Goal: Navigation & Orientation: Find specific page/section

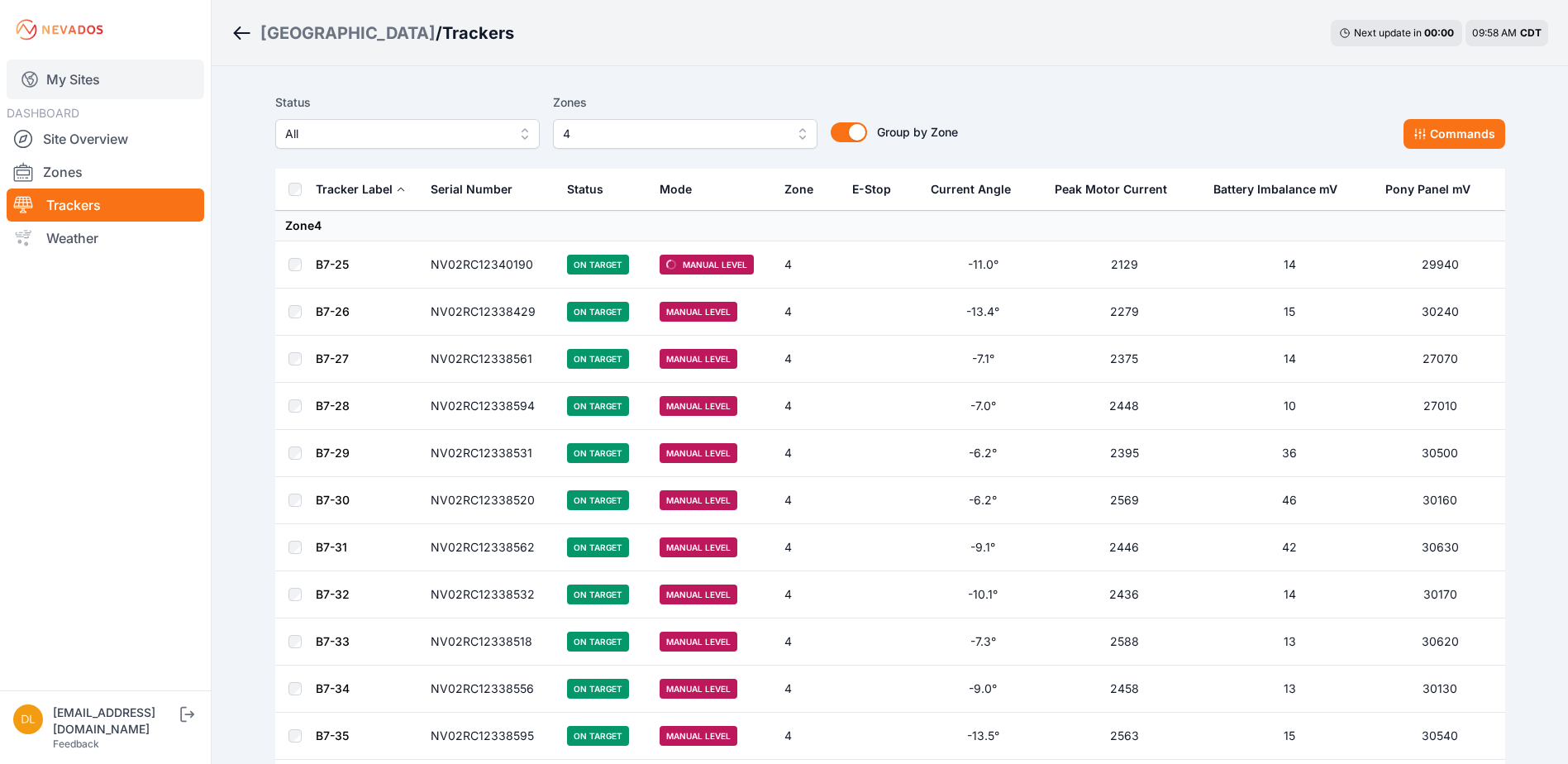
scroll to position [165, 0]
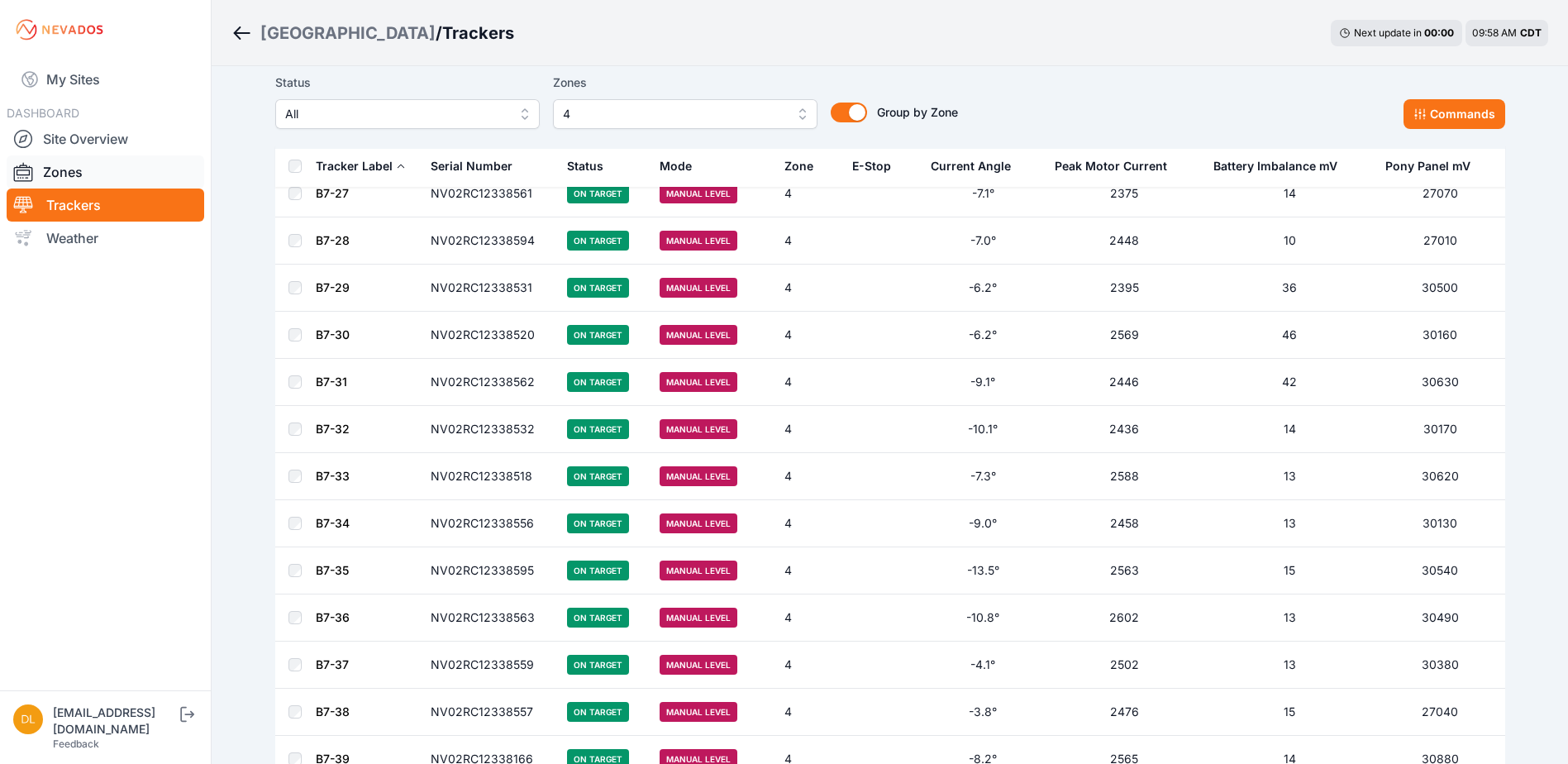
click at [77, 175] on link "Zones" at bounding box center [105, 172] width 198 height 33
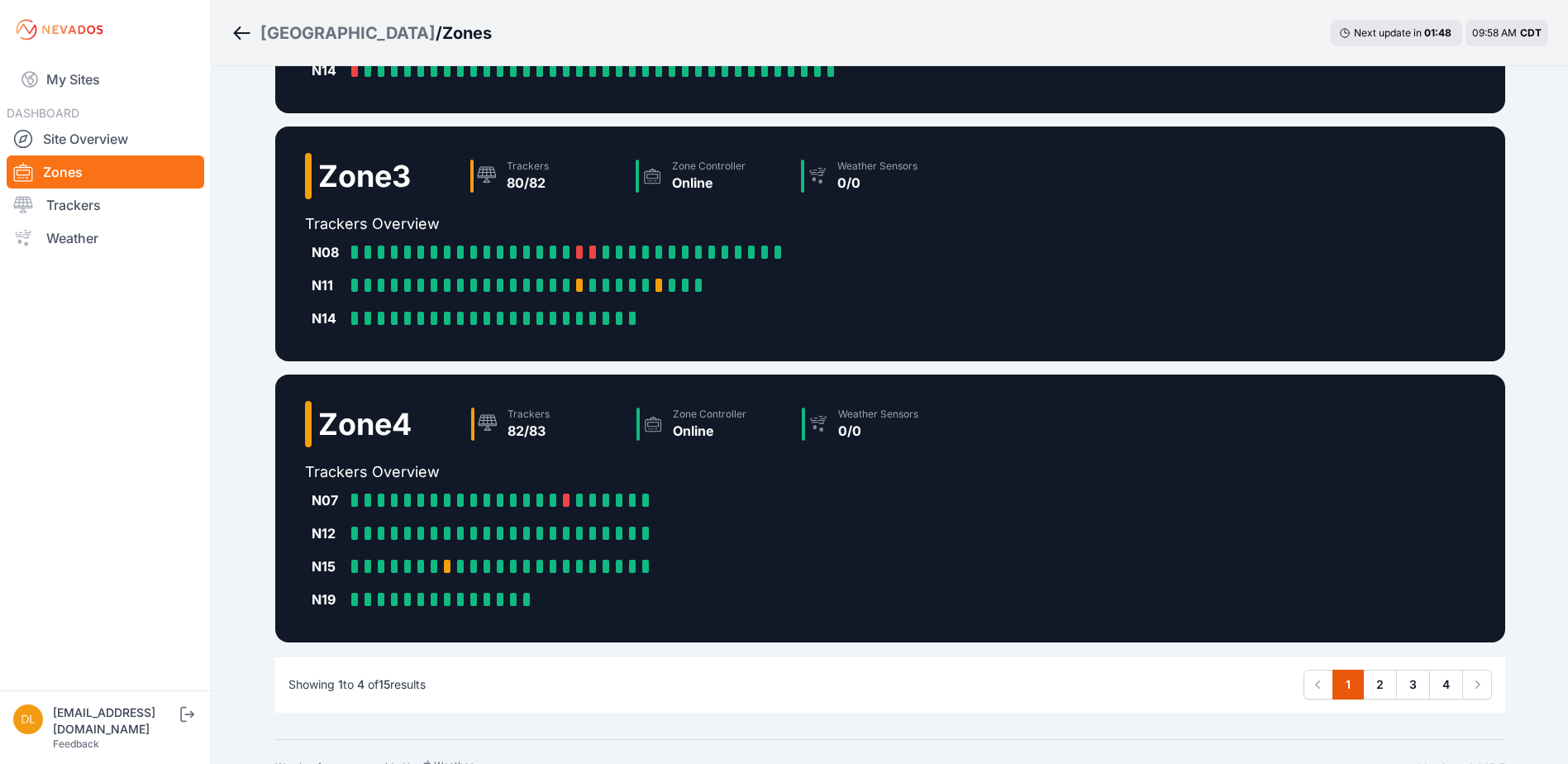
scroll to position [554, 0]
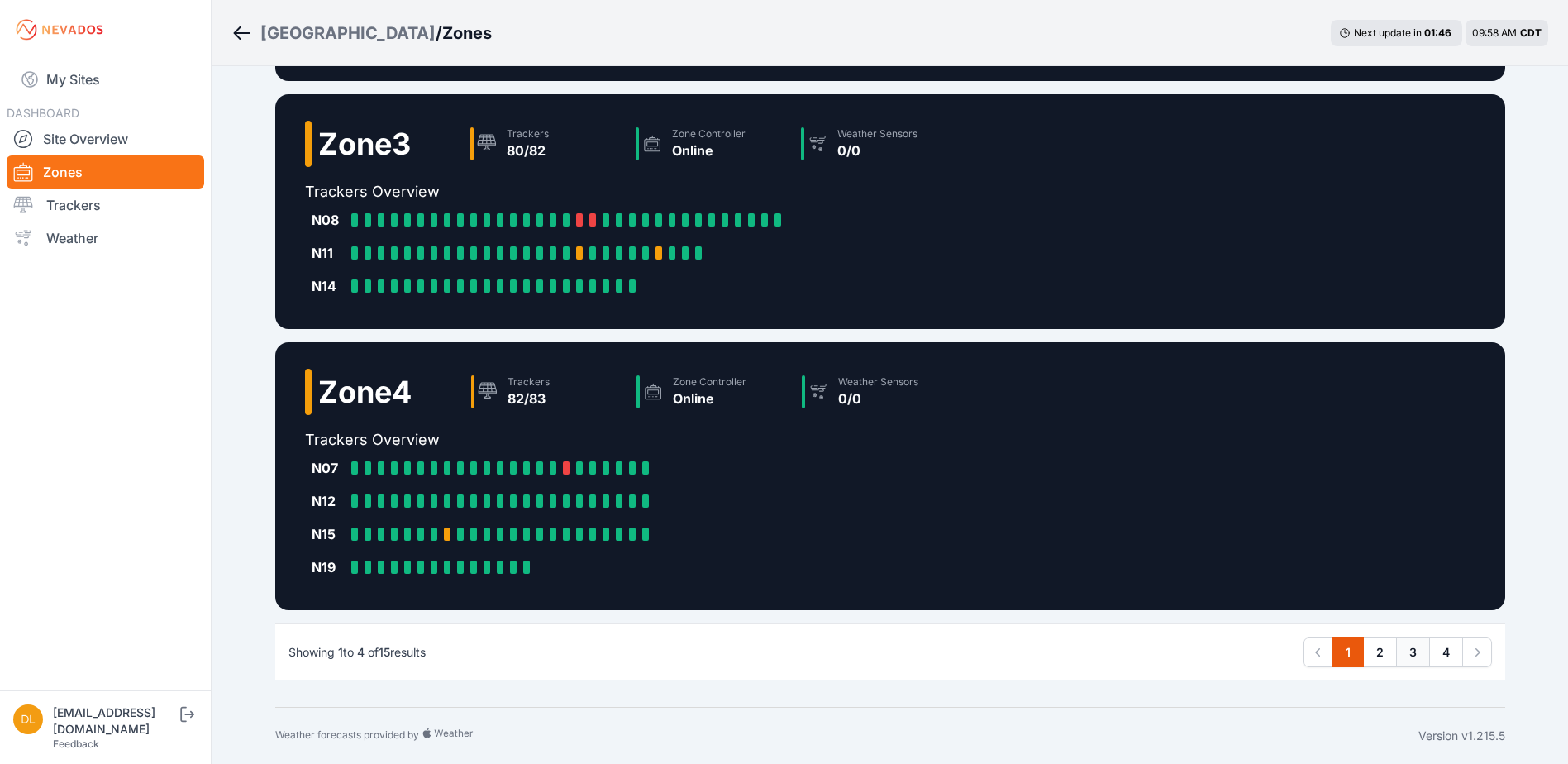
click at [1416, 656] on link "3" at bounding box center [1413, 652] width 34 height 30
